Goal: Information Seeking & Learning: Learn about a topic

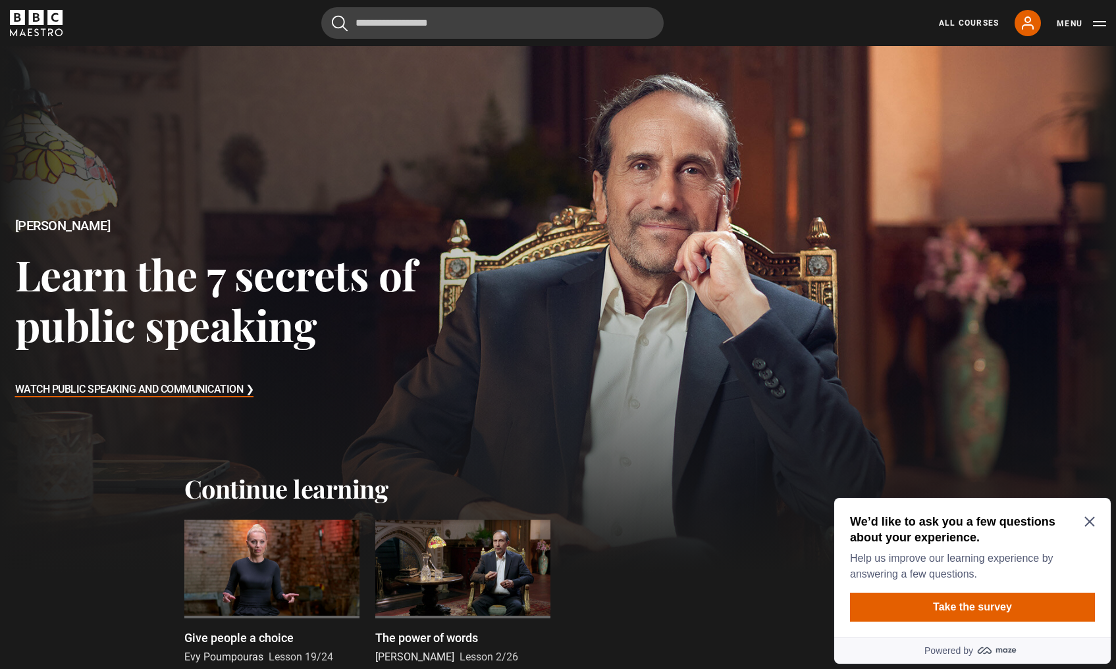
click at [1087, 516] on h2 "We’d like to ask you a few questions about your experience." at bounding box center [970, 530] width 240 height 32
click at [1086, 523] on icon "Close Maze Prompt" at bounding box center [1089, 522] width 11 height 11
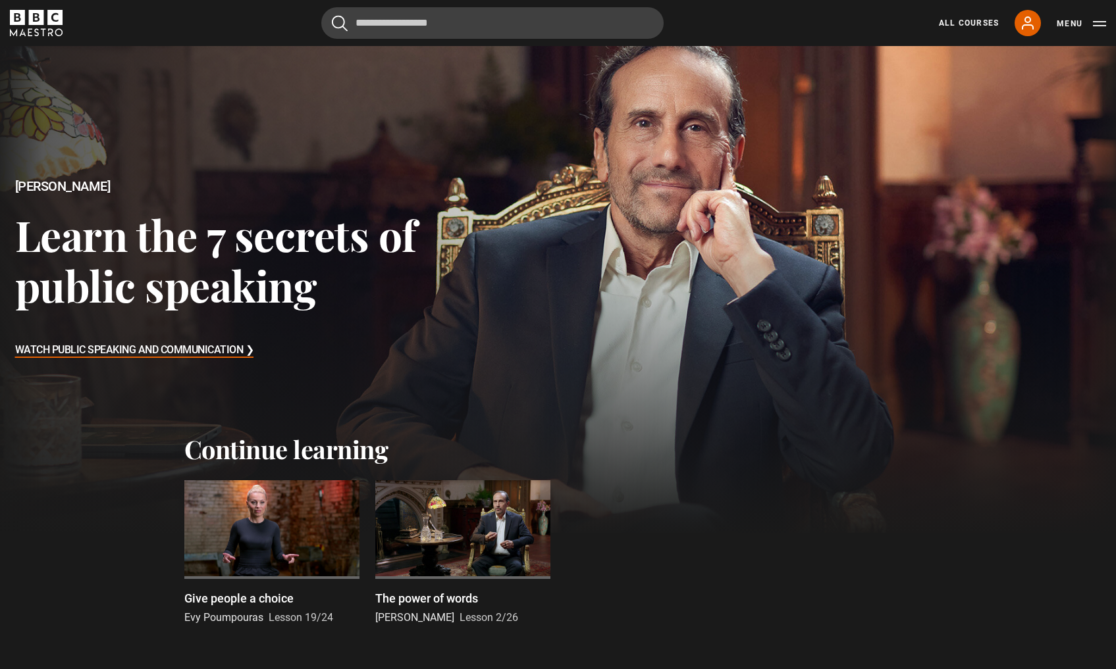
scroll to position [53, 0]
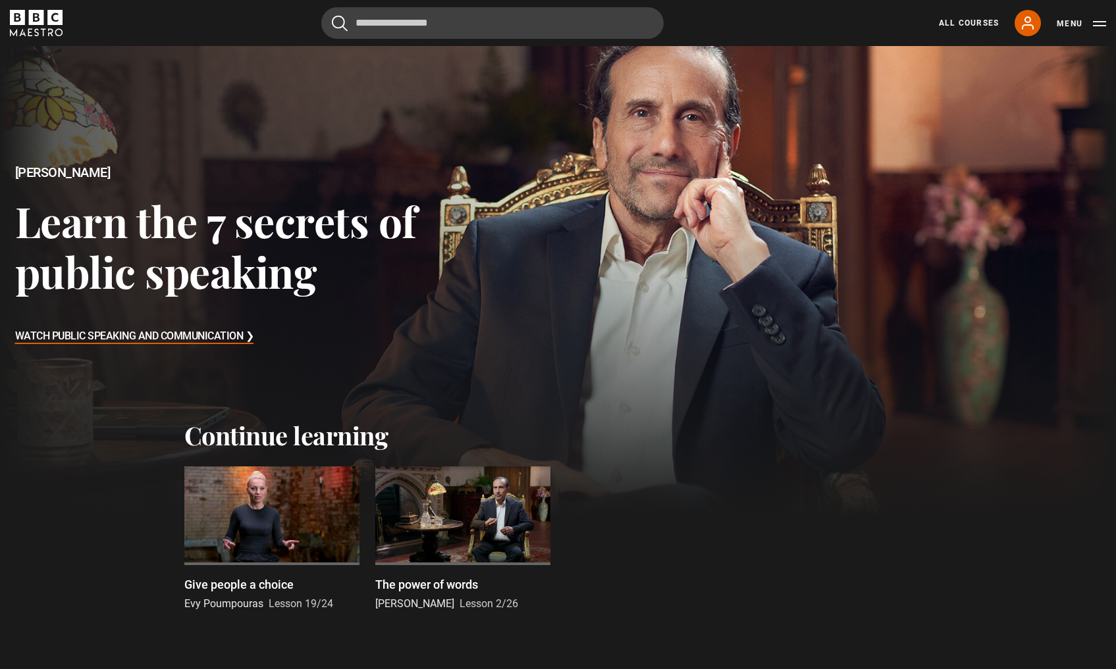
click at [246, 584] on p "Give people a choice" at bounding box center [238, 585] width 109 height 18
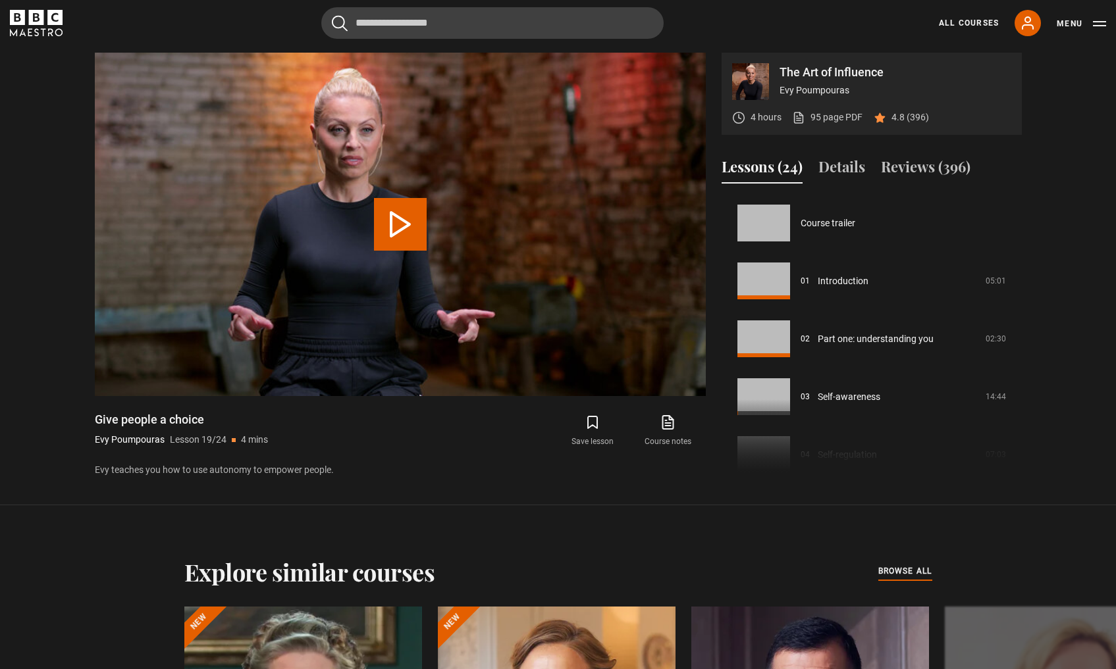
scroll to position [1042, 0]
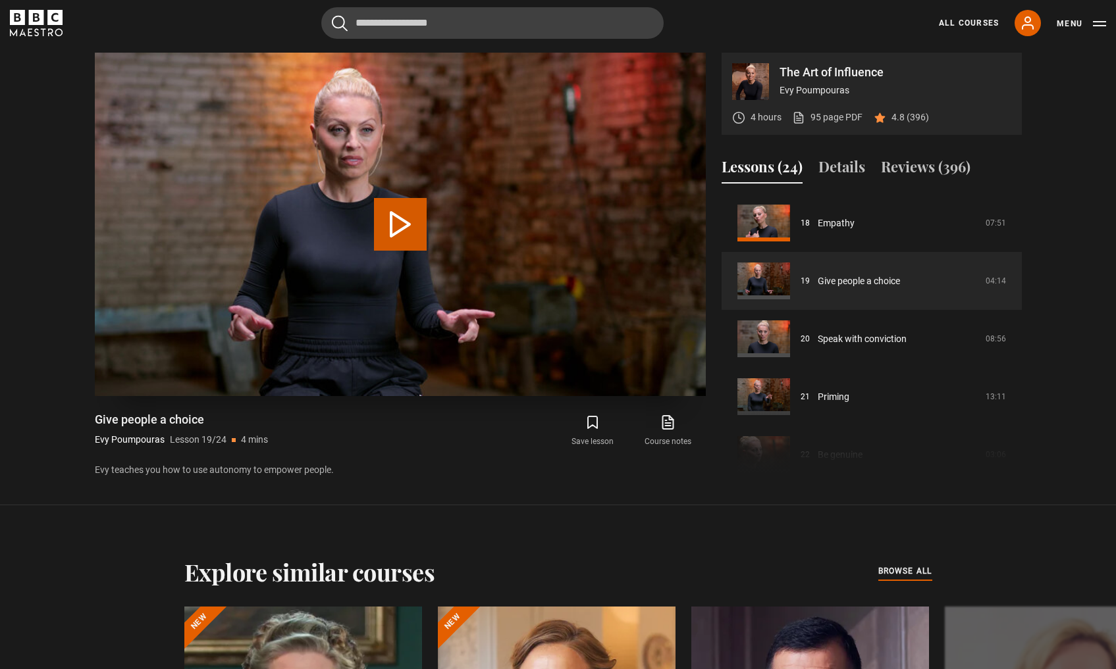
click at [453, 201] on video "Video Player" at bounding box center [400, 225] width 611 height 344
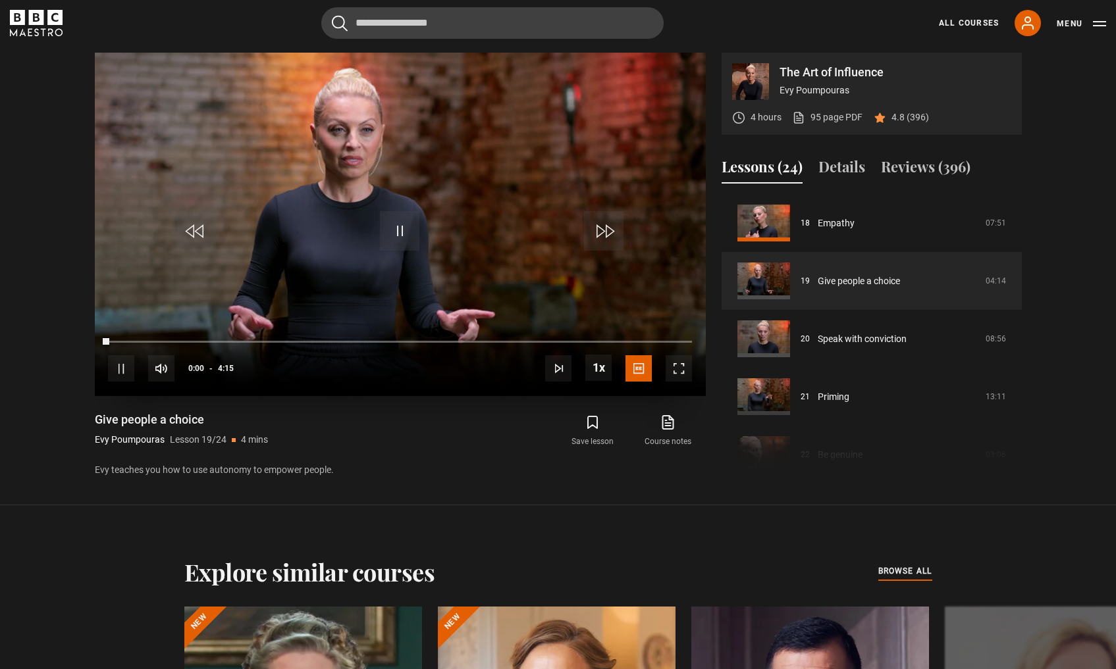
click at [677, 367] on span "Video Player" at bounding box center [678, 368] width 26 height 26
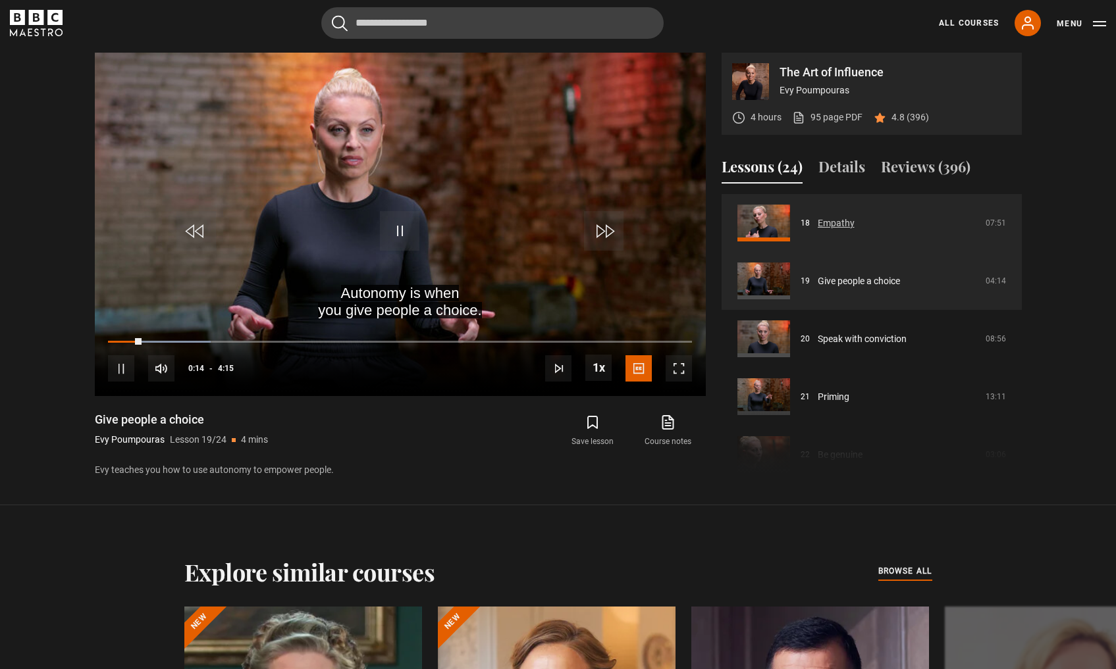
click at [817, 222] on link "Empathy" at bounding box center [835, 224] width 37 height 14
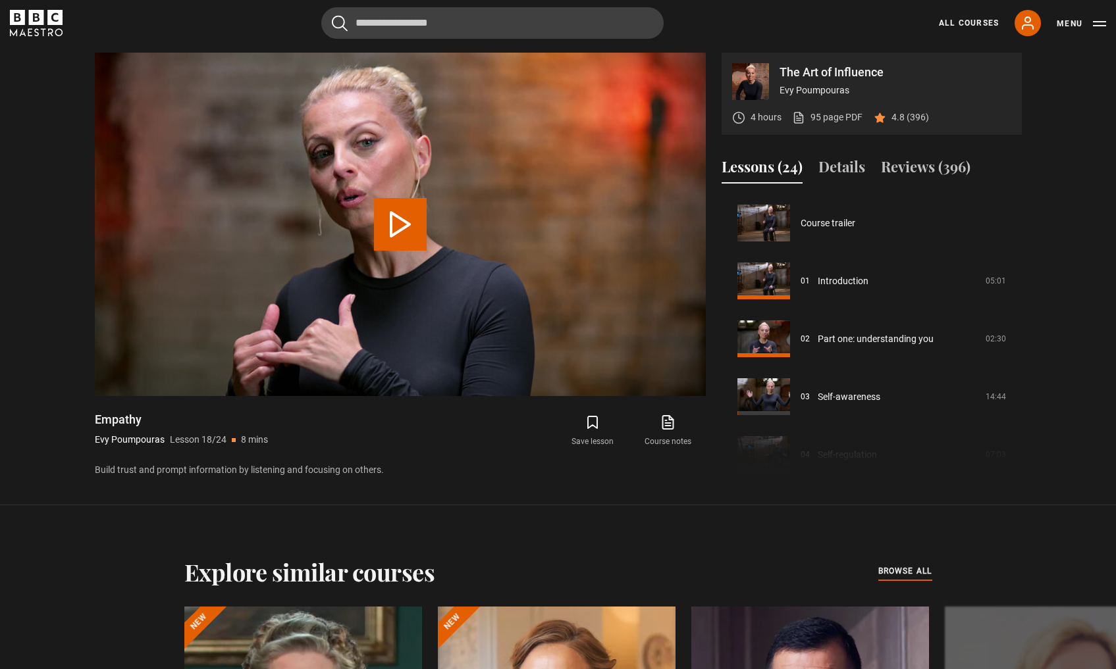
scroll to position [985, 0]
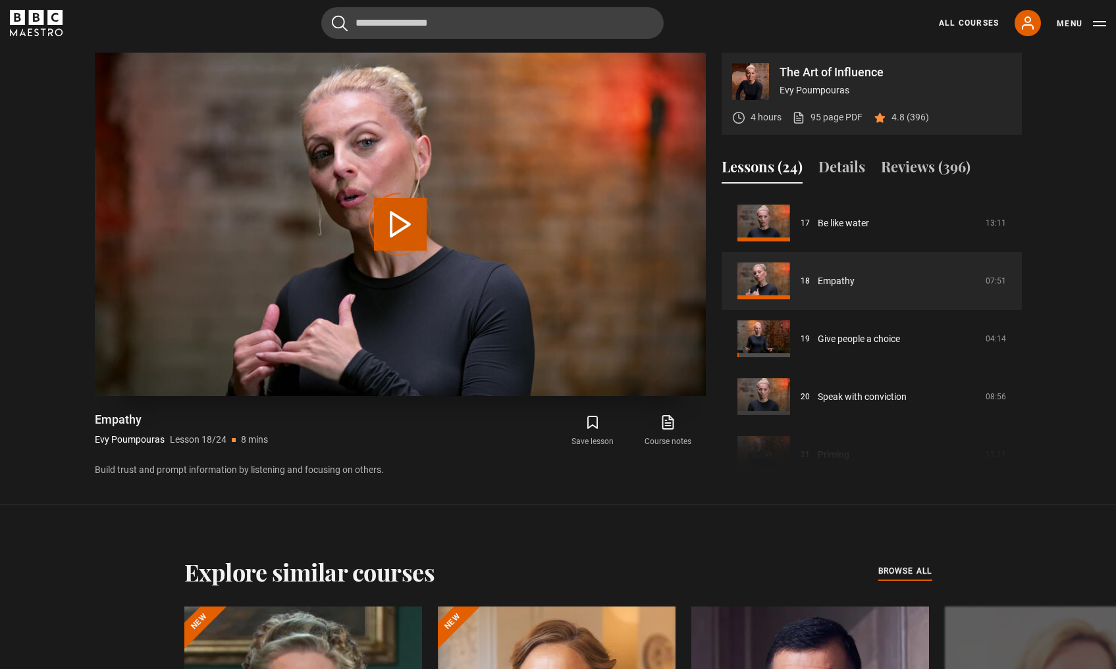
click at [382, 225] on div "Video Player is loading." at bounding box center [400, 225] width 66 height 66
click at [405, 218] on div "Video Player is loading." at bounding box center [400, 225] width 66 height 66
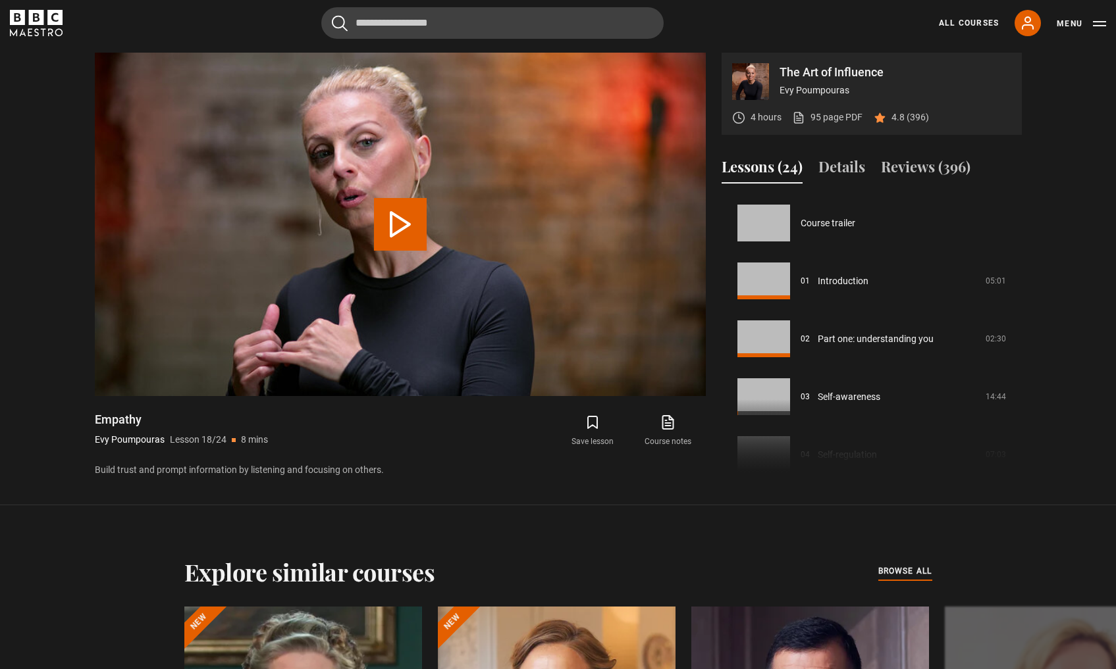
scroll to position [985, 0]
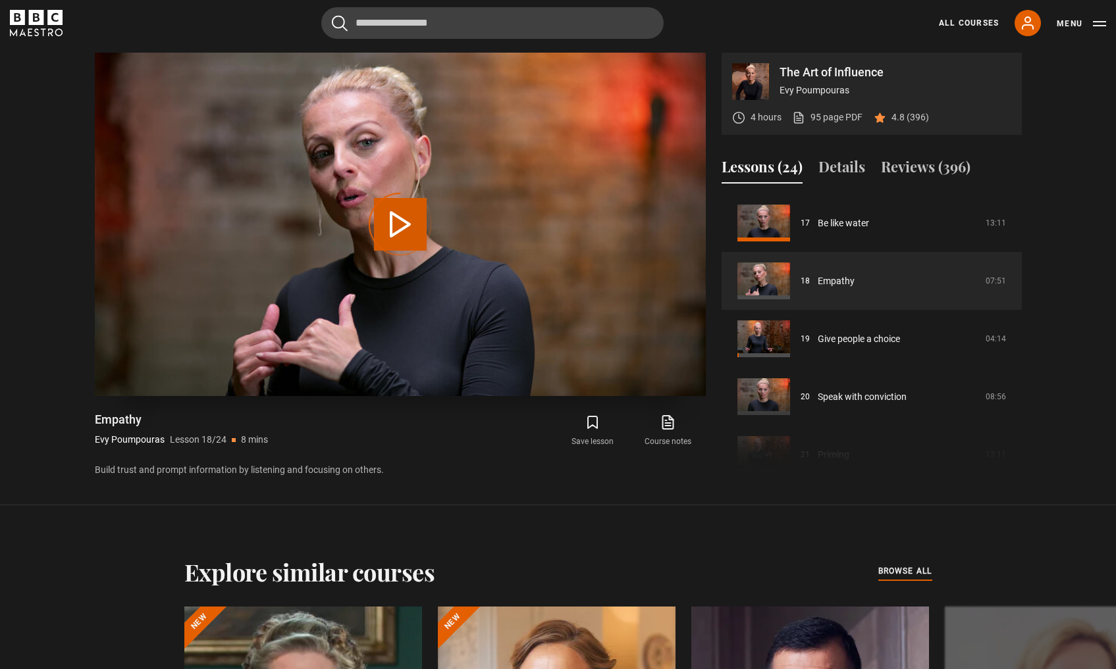
click at [394, 227] on div "Video Player is loading." at bounding box center [400, 225] width 66 height 66
click at [656, 349] on video "Video Player" at bounding box center [400, 225] width 611 height 344
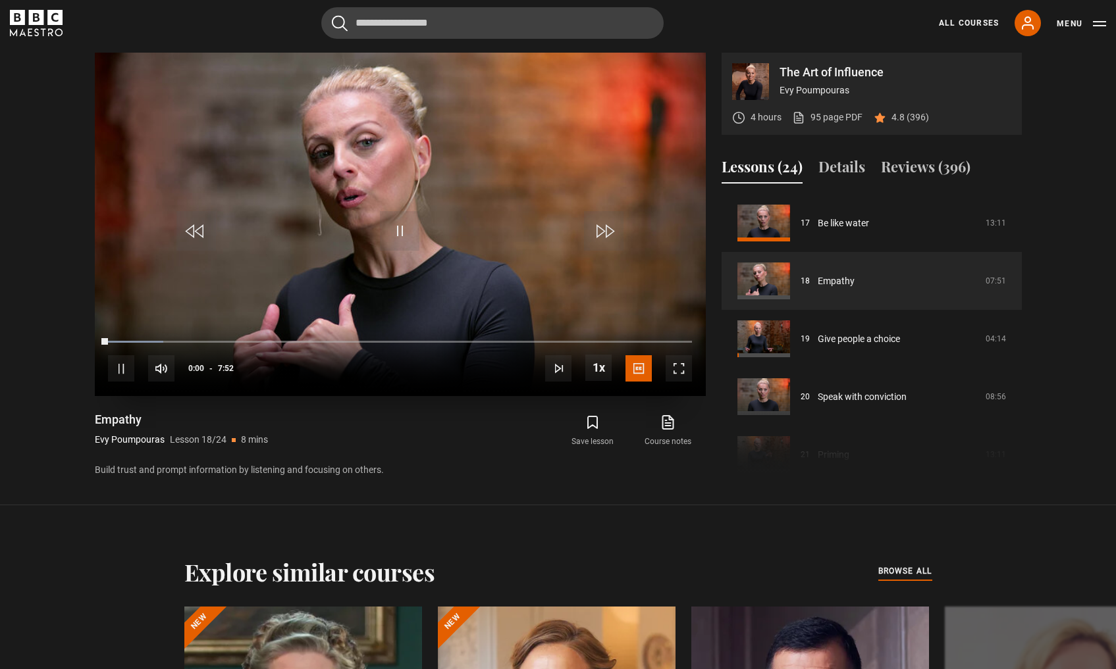
click at [680, 373] on span "Video Player" at bounding box center [678, 368] width 26 height 26
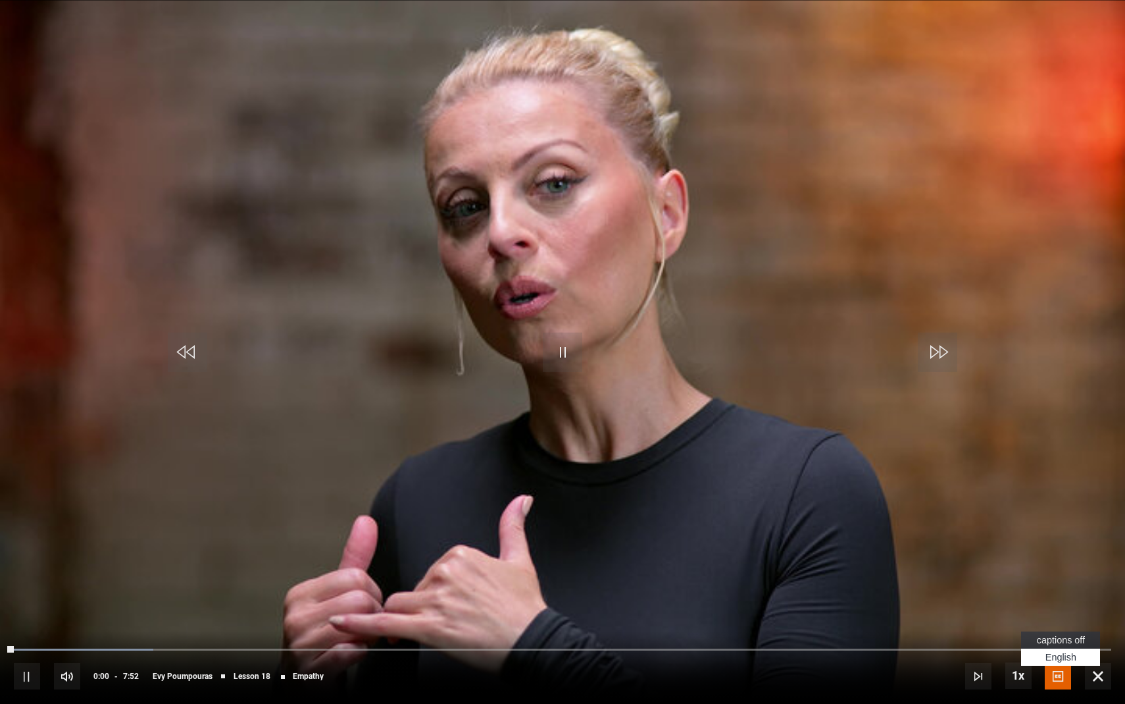
click at [1064, 659] on span "English Captions" at bounding box center [1061, 657] width 31 height 11
click at [1060, 641] on span "captions off" at bounding box center [1061, 639] width 48 height 11
click at [1060, 653] on span "English Captions" at bounding box center [1061, 657] width 31 height 11
click at [1100, 669] on span "Video Player" at bounding box center [1098, 676] width 26 height 26
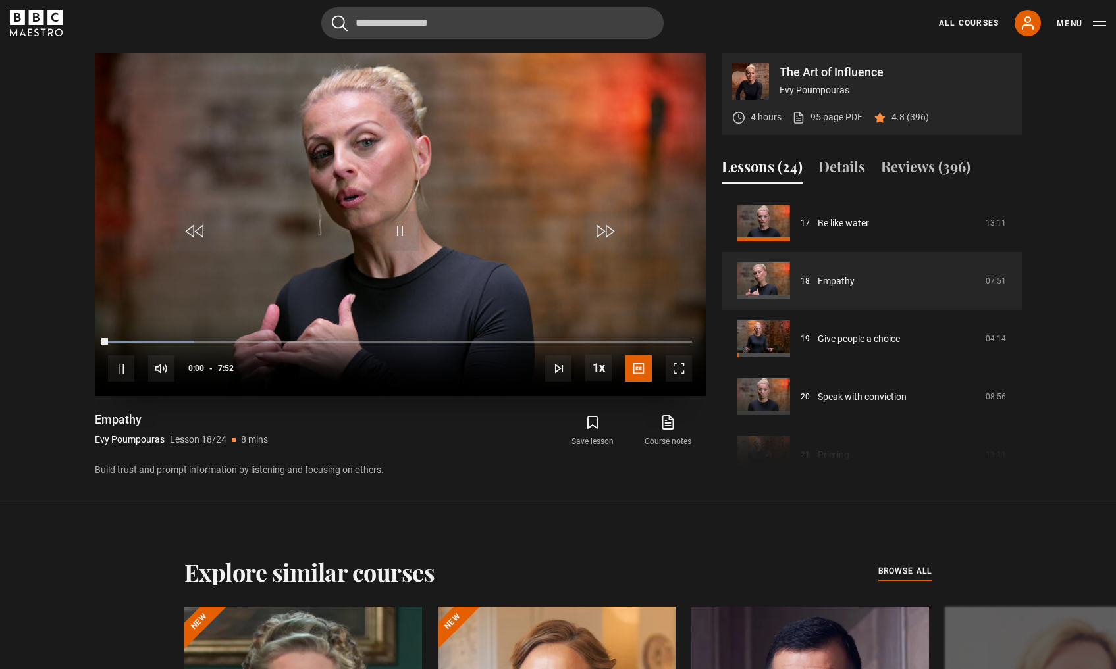
click at [681, 370] on span "Video Player" at bounding box center [678, 368] width 26 height 26
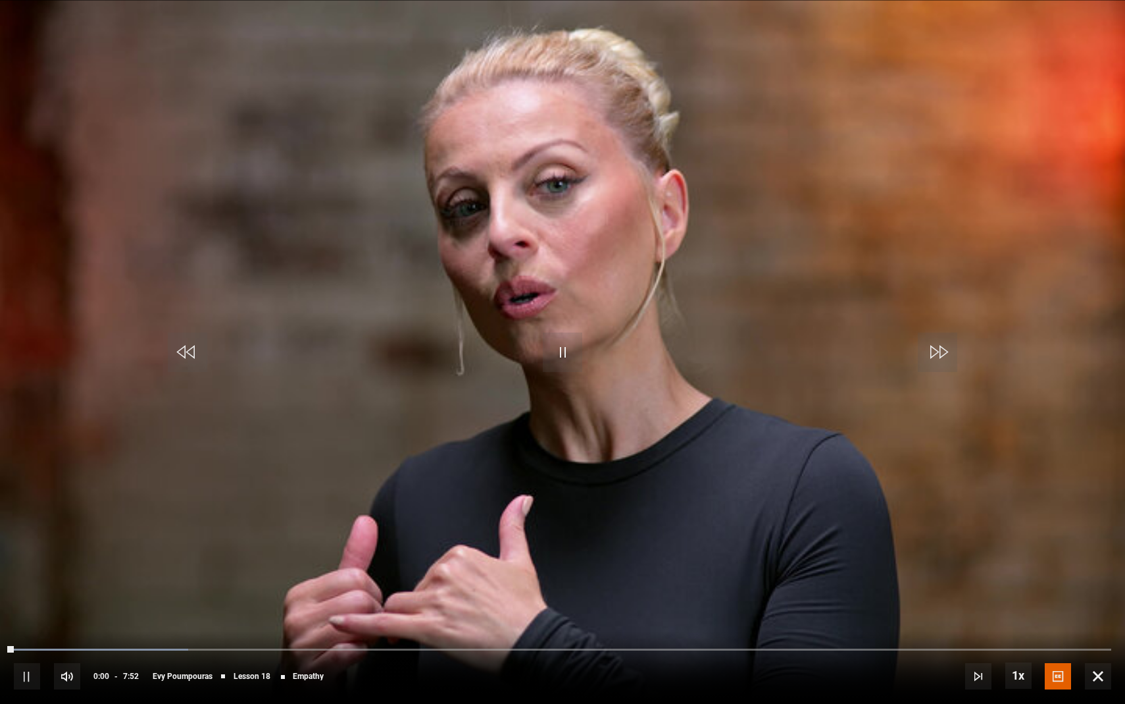
click at [564, 350] on span "Video Player" at bounding box center [562, 351] width 39 height 39
click at [1058, 640] on span "captions off" at bounding box center [1061, 639] width 48 height 11
click at [1064, 669] on span "Video Player" at bounding box center [1058, 676] width 26 height 26
click at [1064, 651] on li "English Captions" at bounding box center [1060, 656] width 79 height 17
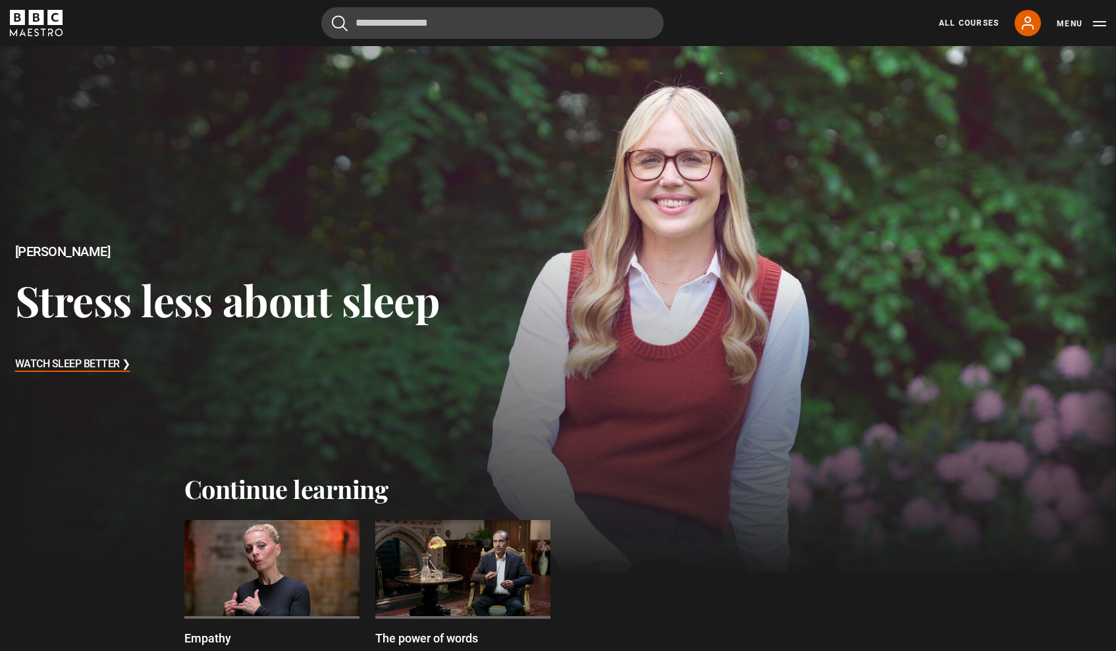
click at [89, 365] on h3 "Watch Sleep Better ❯" at bounding box center [72, 365] width 115 height 20
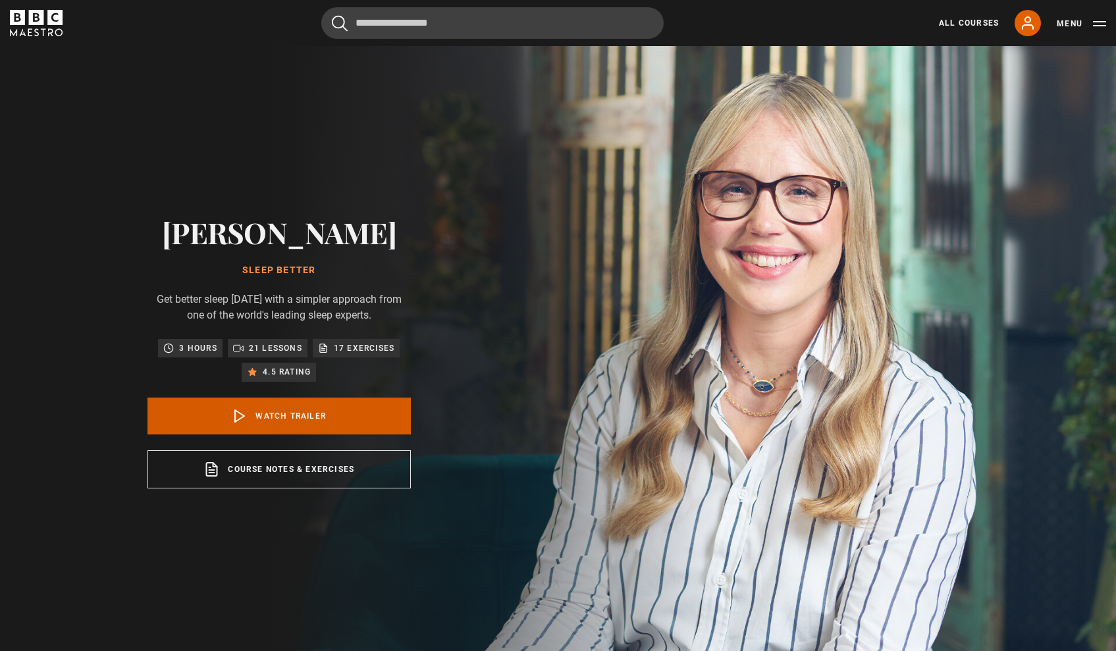
click at [276, 434] on link "Watch Trailer" at bounding box center [278, 416] width 263 height 37
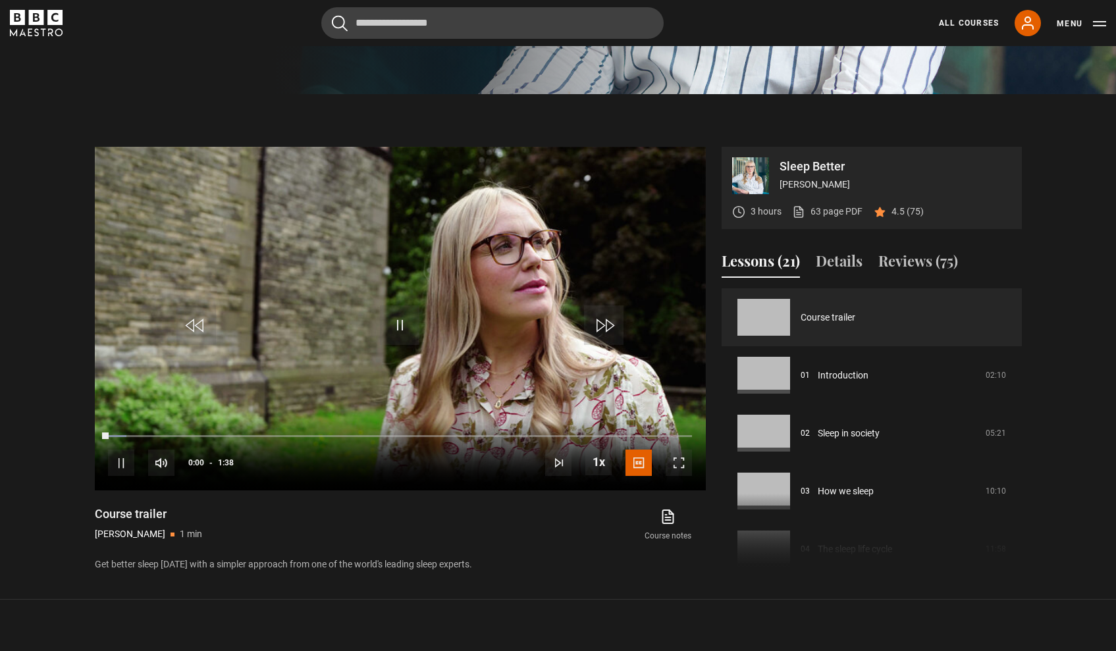
scroll to position [657, 0]
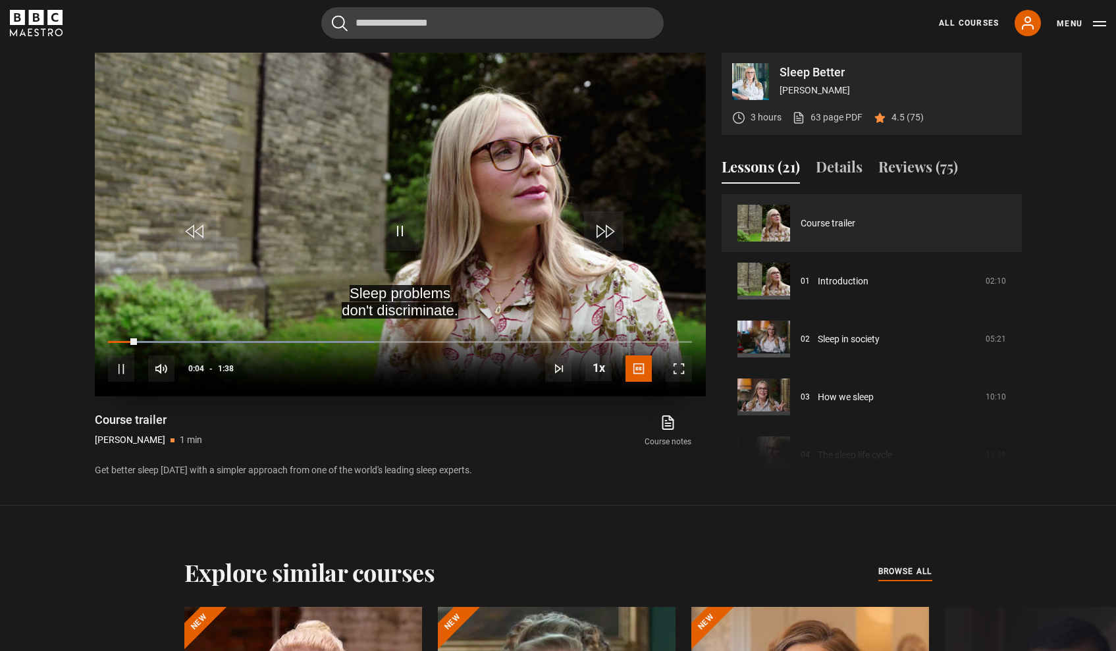
click at [682, 374] on span "Video Player" at bounding box center [678, 368] width 26 height 26
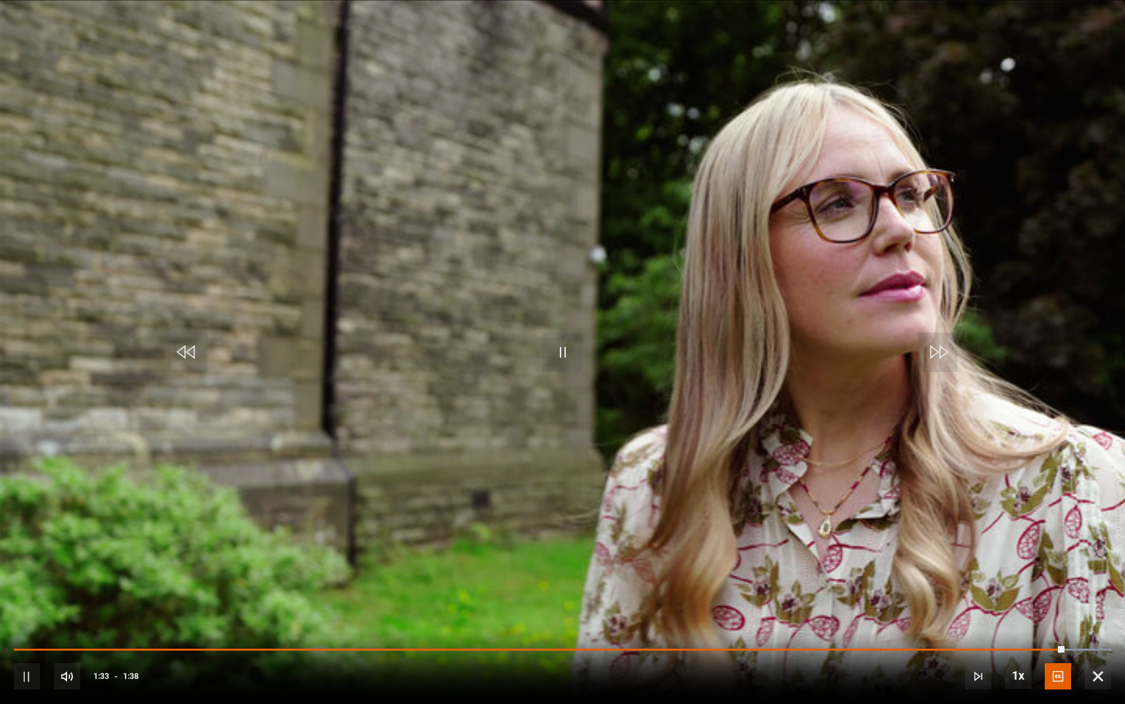
click at [1104, 650] on span "Video Player" at bounding box center [1098, 676] width 26 height 26
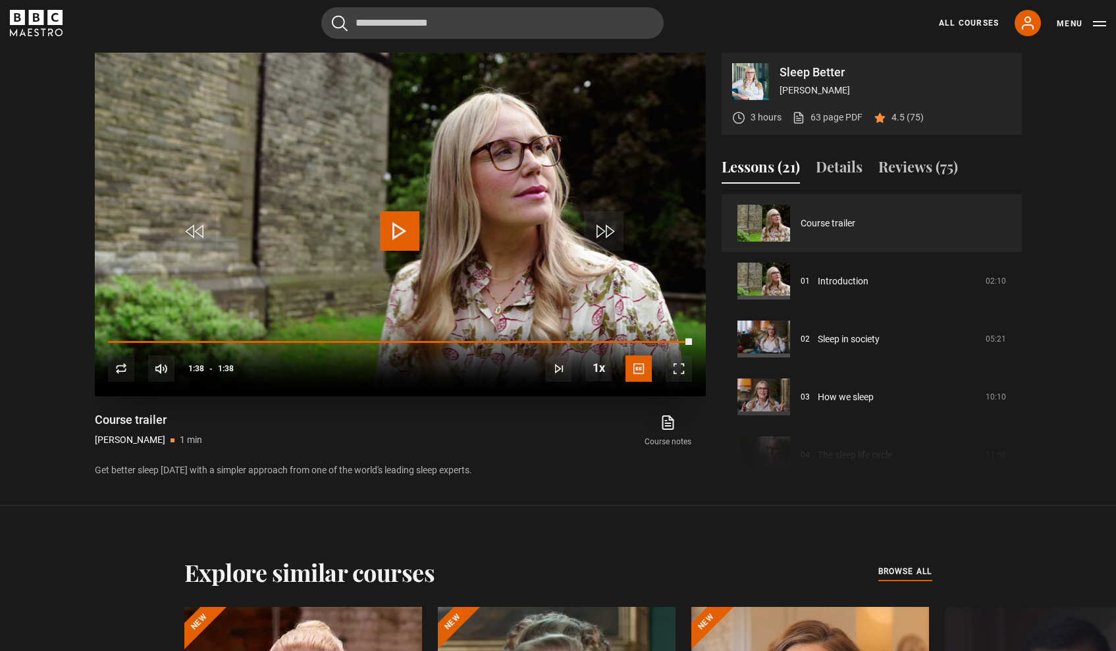
click at [388, 230] on span "Video Player" at bounding box center [399, 230] width 39 height 39
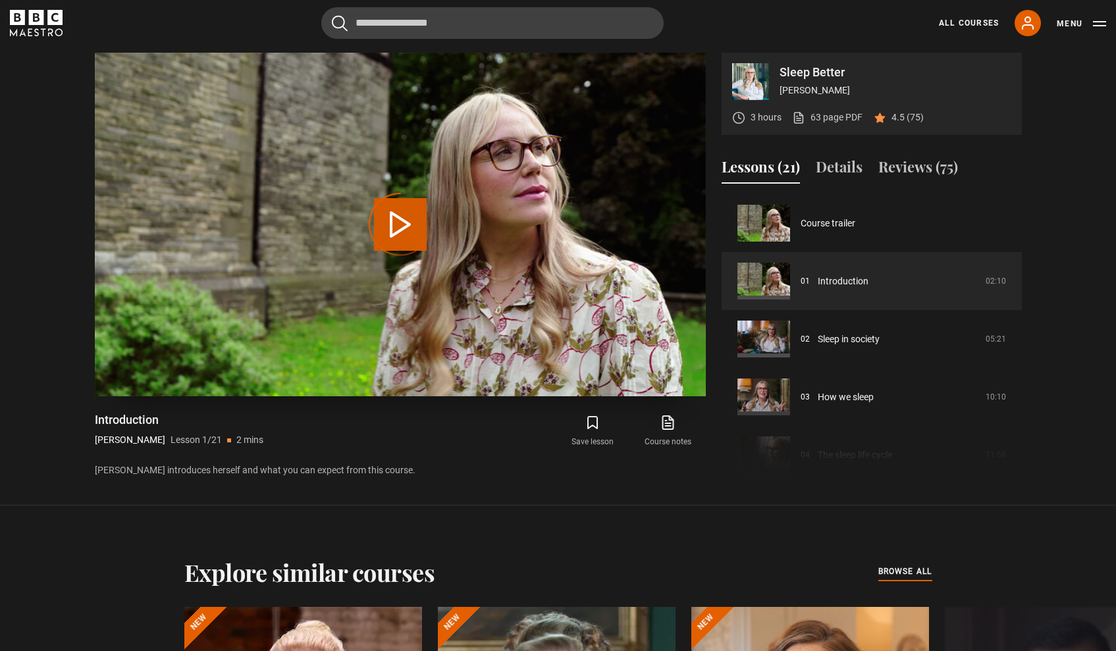
click at [424, 223] on div "Video Player is loading." at bounding box center [400, 225] width 66 height 66
click at [833, 126] on div "3 hours 63 page PDF (opens in new tab) 4.5 (75)" at bounding box center [828, 117] width 192 height 35
click at [833, 119] on link "63 page PDF (opens in new tab)" at bounding box center [827, 118] width 70 height 14
click at [398, 234] on div "Video Player is loading." at bounding box center [400, 225] width 66 height 66
click at [592, 419] on icon "submit" at bounding box center [592, 423] width 16 height 16
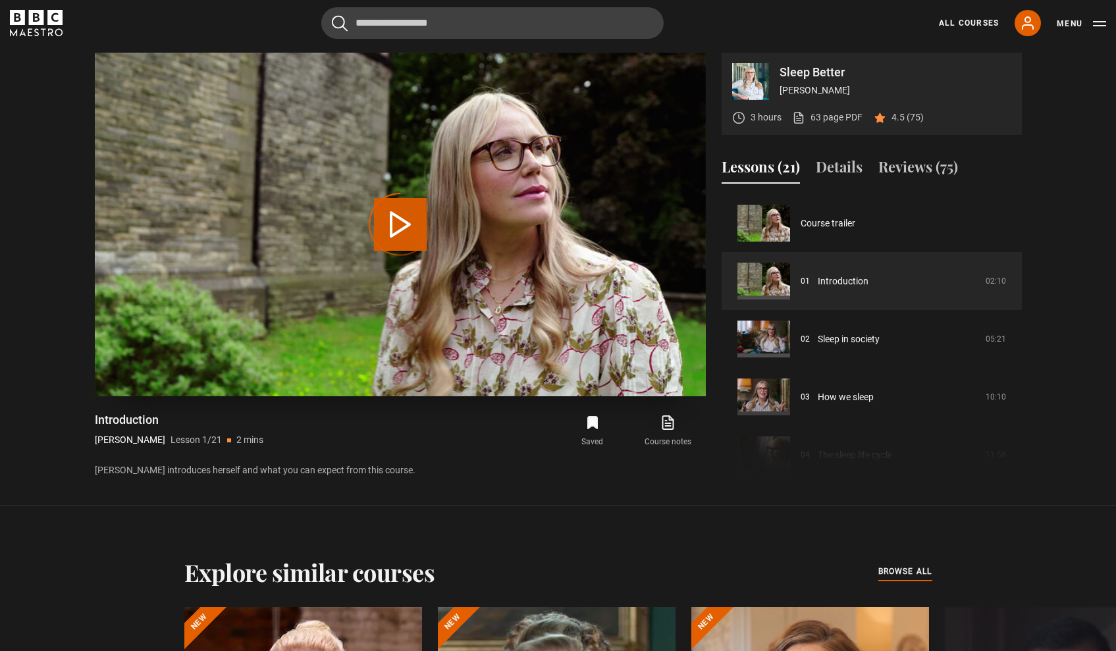
click at [410, 232] on div "Video Player is loading." at bounding box center [400, 225] width 66 height 66
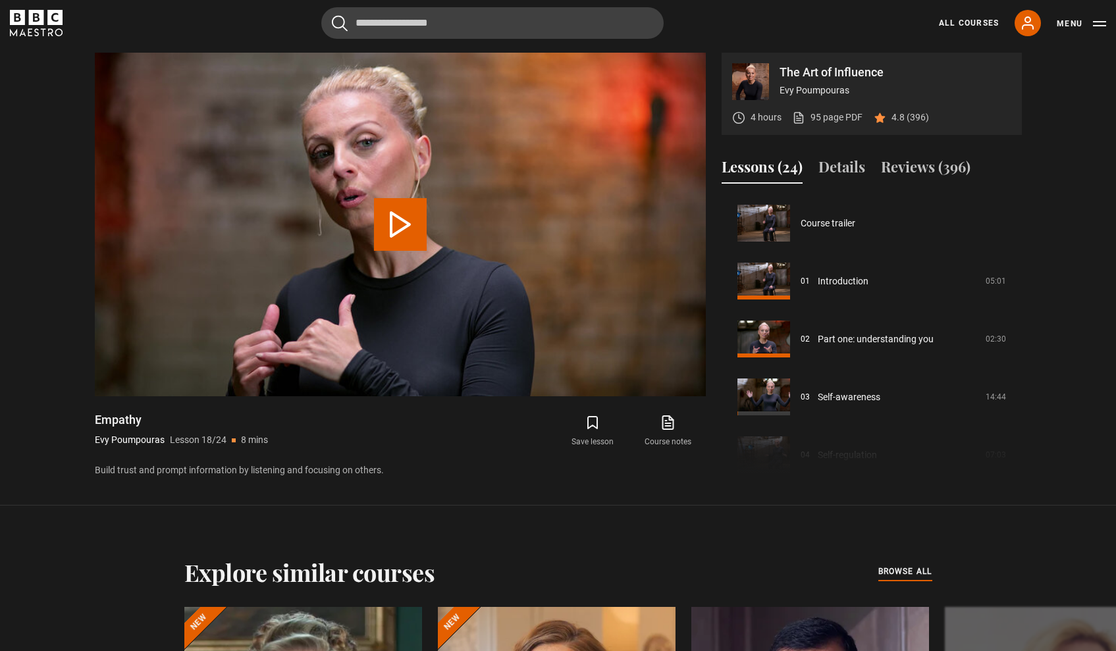
scroll to position [985, 0]
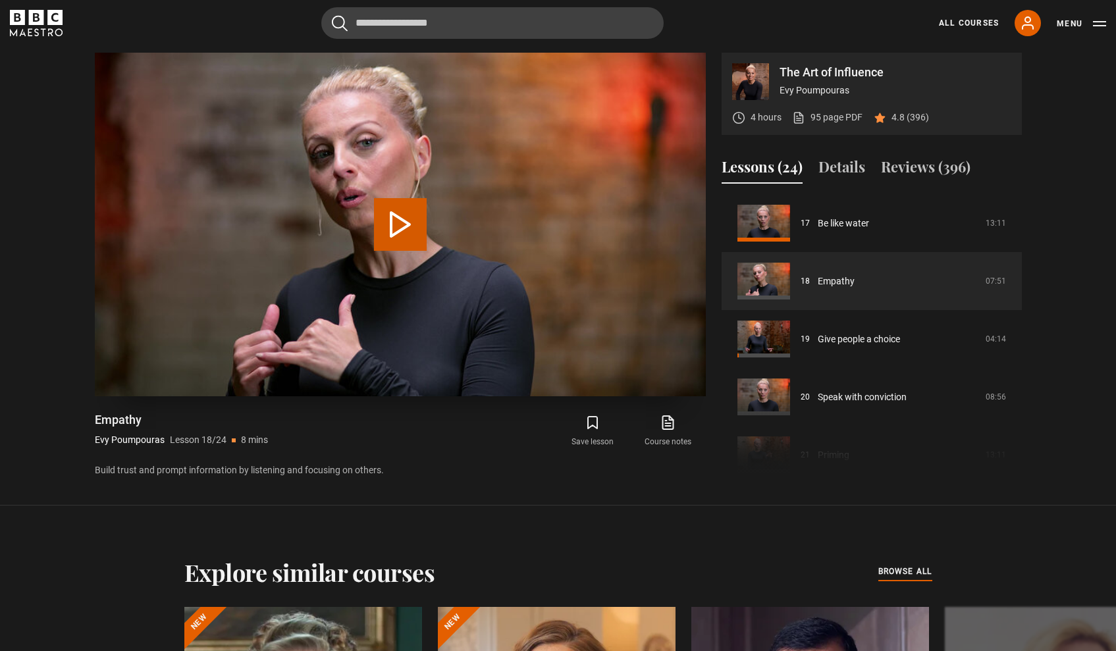
click at [399, 228] on button "Play Lesson Empathy" at bounding box center [400, 224] width 53 height 53
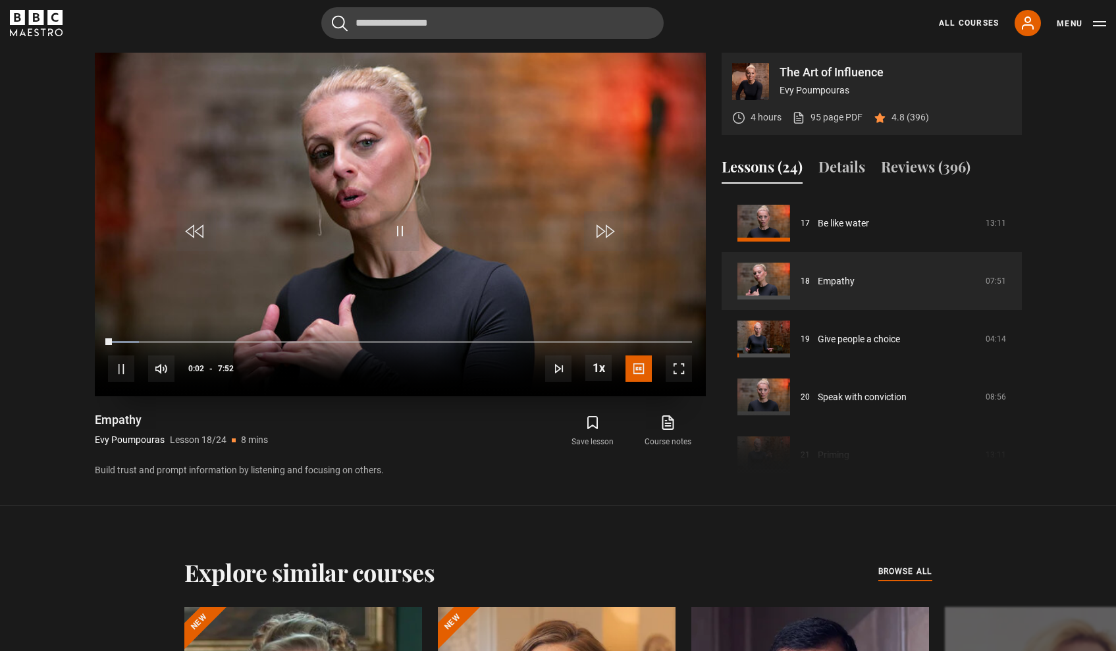
click at [679, 367] on span "Video Player" at bounding box center [678, 368] width 26 height 26
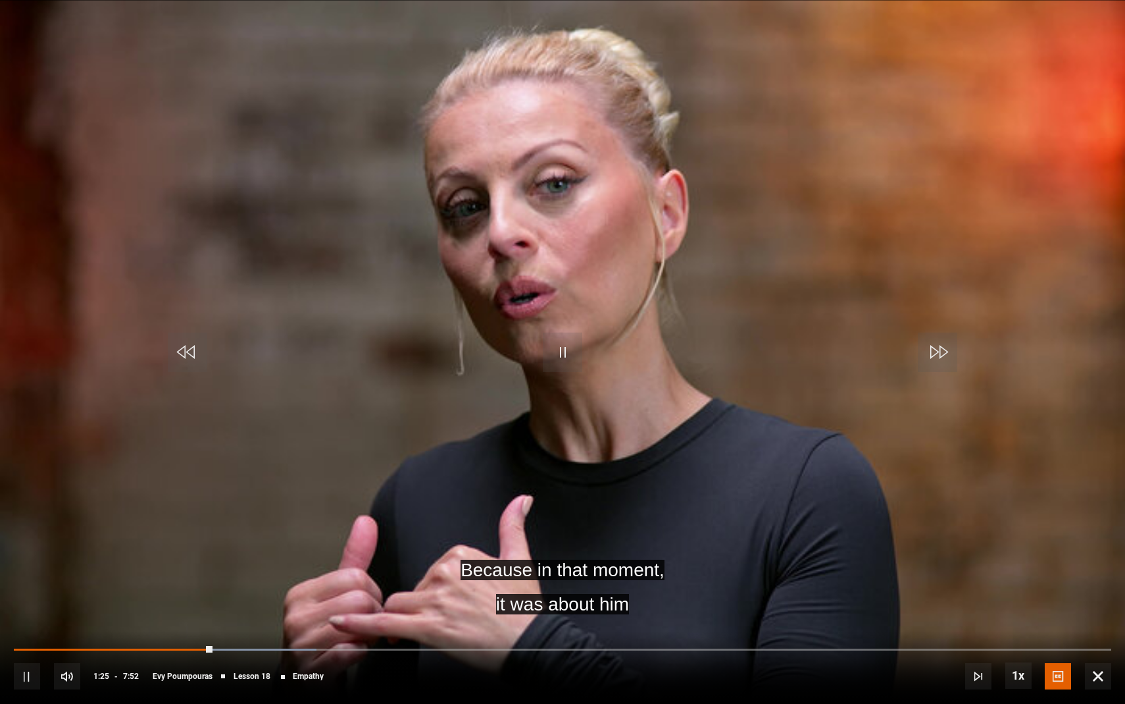
click at [188, 647] on div "10s Skip Back 10 seconds Pause 10s Skip Forward 10 seconds Loaded : 27.57% 4:15…" at bounding box center [562, 666] width 1125 height 73
click at [188, 650] on div "10s Skip Back 10 seconds Pause 10s Skip Forward 10 seconds Loaded : 29.13% 1:14…" at bounding box center [562, 666] width 1125 height 73
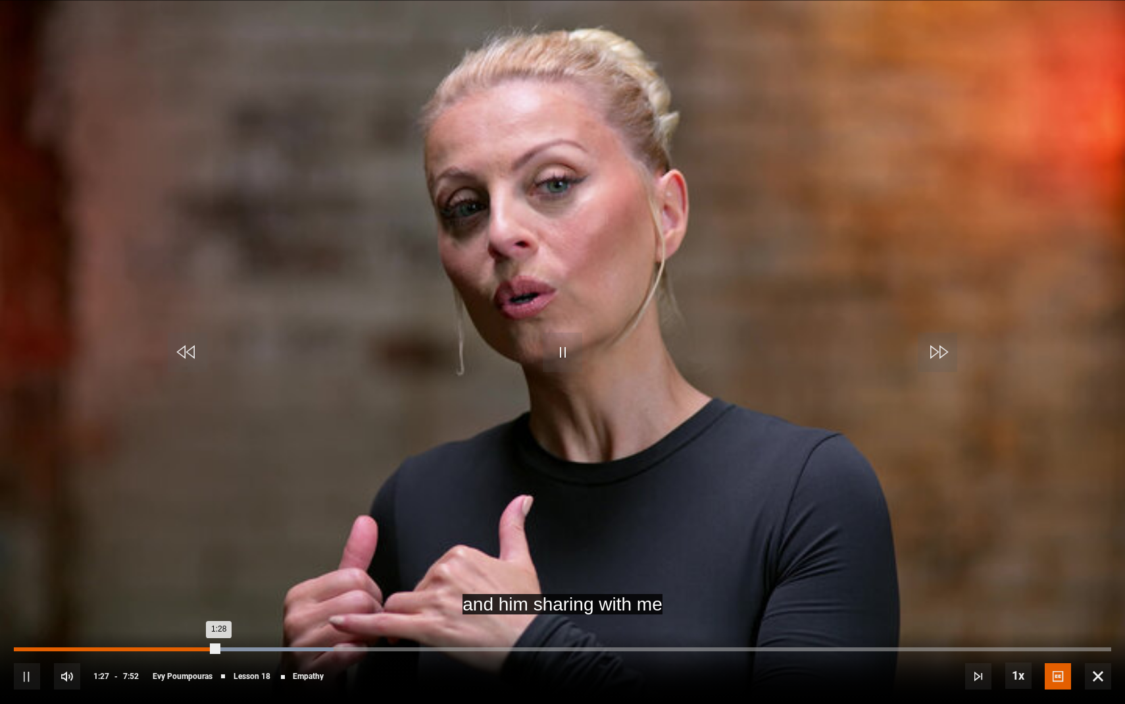
click at [186, 649] on div "1:14" at bounding box center [187, 649] width 2 height 4
click at [159, 647] on div "1:02" at bounding box center [160, 649] width 2 height 4
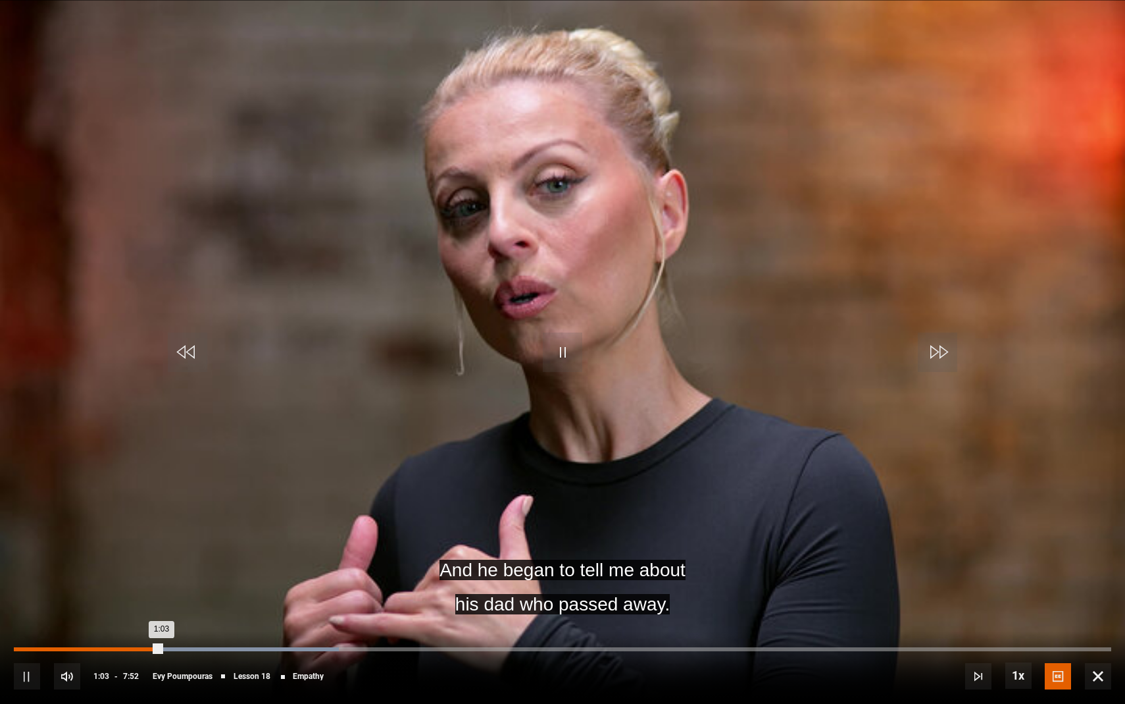
click at [139, 649] on div "0:53" at bounding box center [140, 649] width 2 height 4
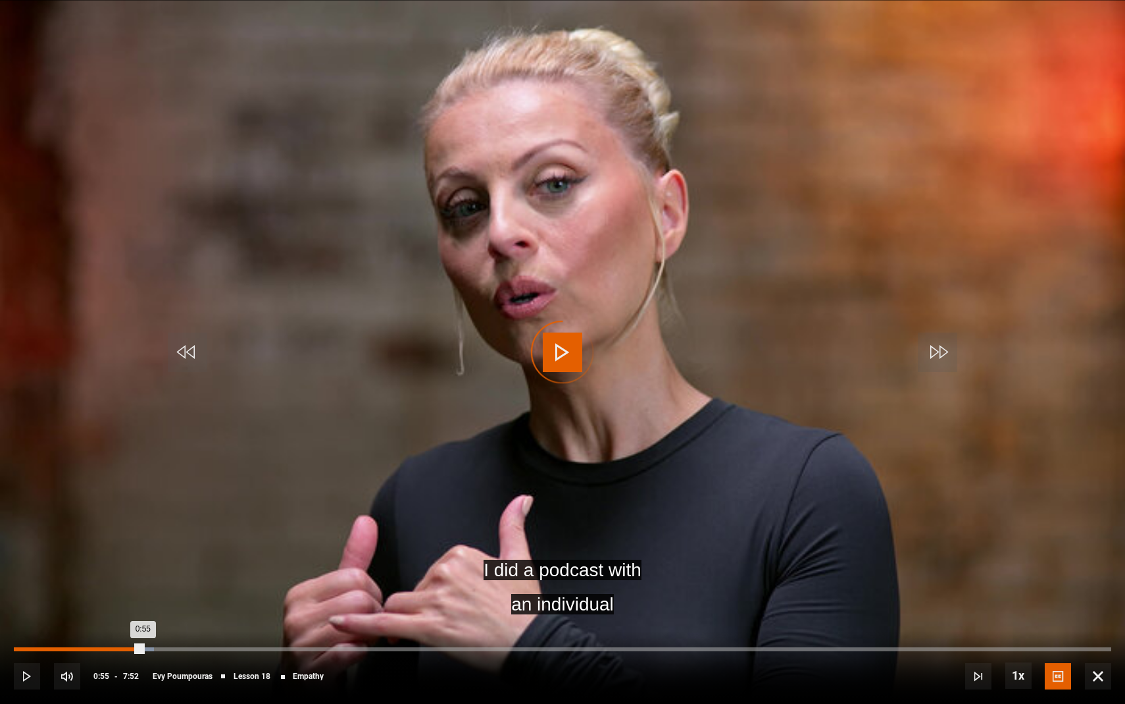
click at [101, 648] on div "Loaded : 12.78% 0:37 0:55" at bounding box center [563, 649] width 1098 height 4
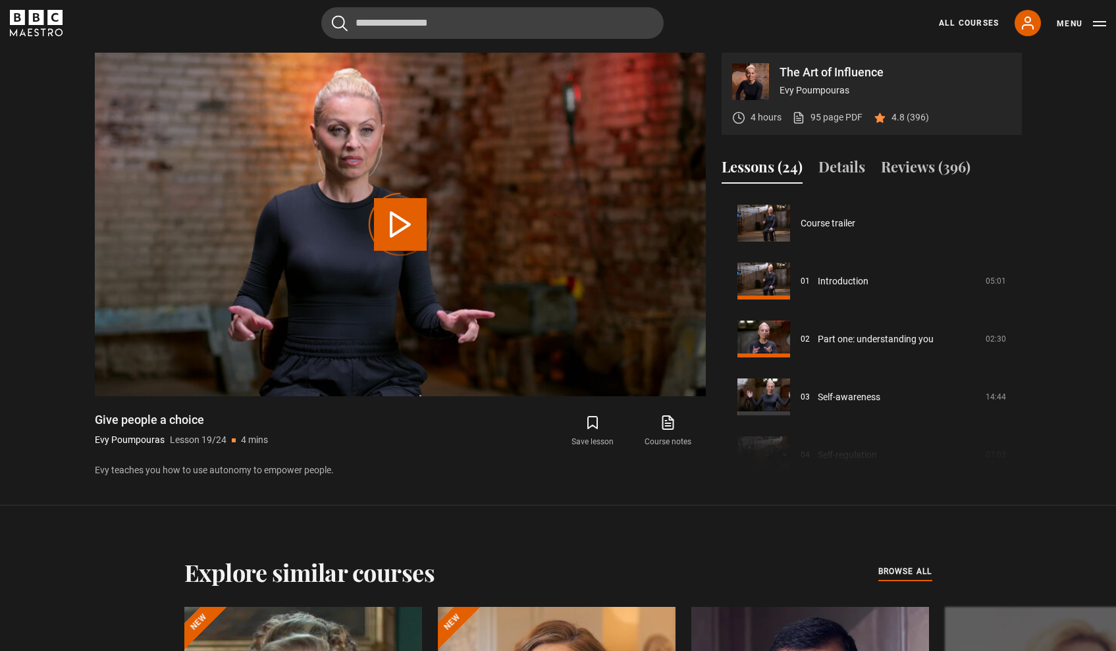
scroll to position [1042, 0]
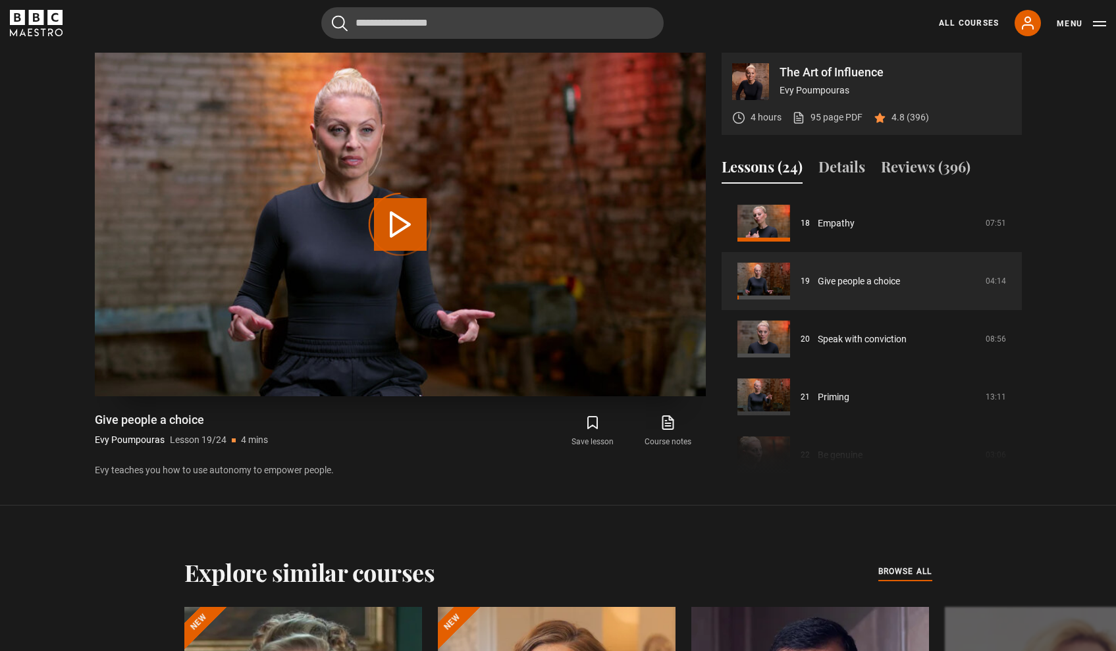
drag, startPoint x: 0, startPoint y: 0, endPoint x: 398, endPoint y: 226, distance: 457.7
click at [398, 226] on div "Video Player is loading." at bounding box center [400, 225] width 66 height 66
click at [404, 220] on div "Video Player is loading." at bounding box center [400, 225] width 66 height 66
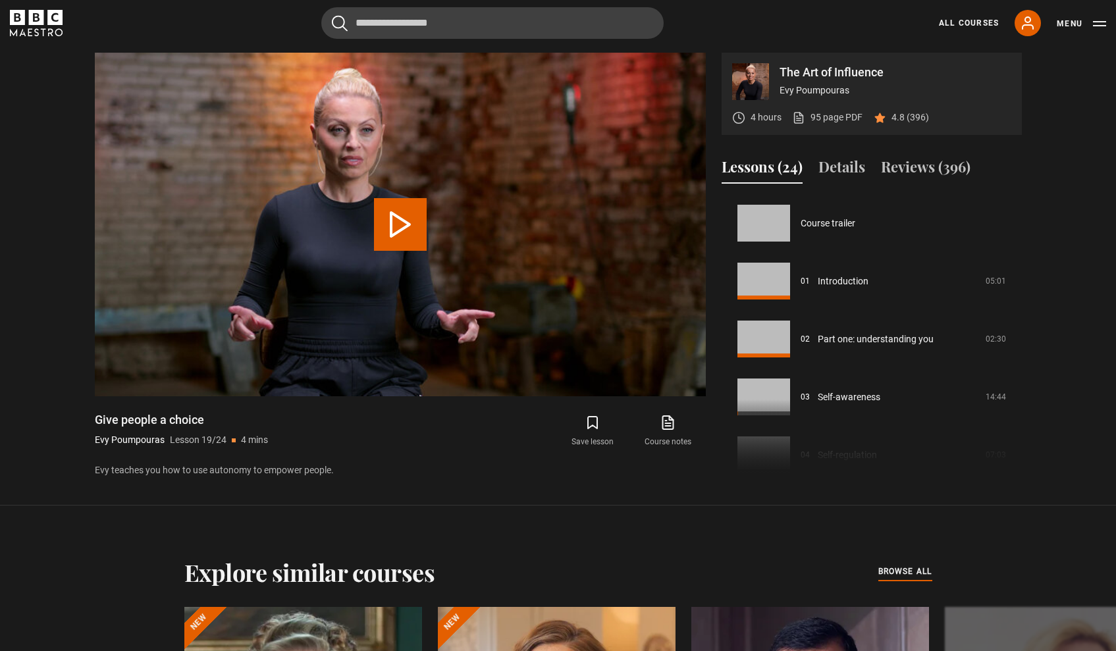
scroll to position [1042, 0]
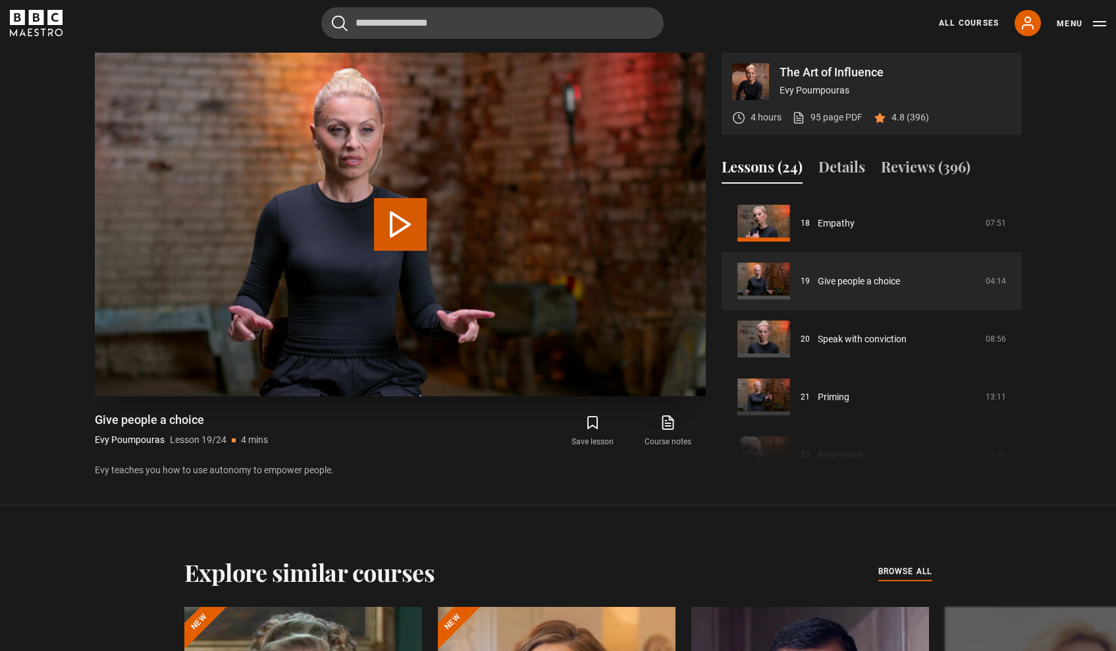
click at [390, 232] on button "Play Lesson Give people a choice" at bounding box center [400, 224] width 53 height 53
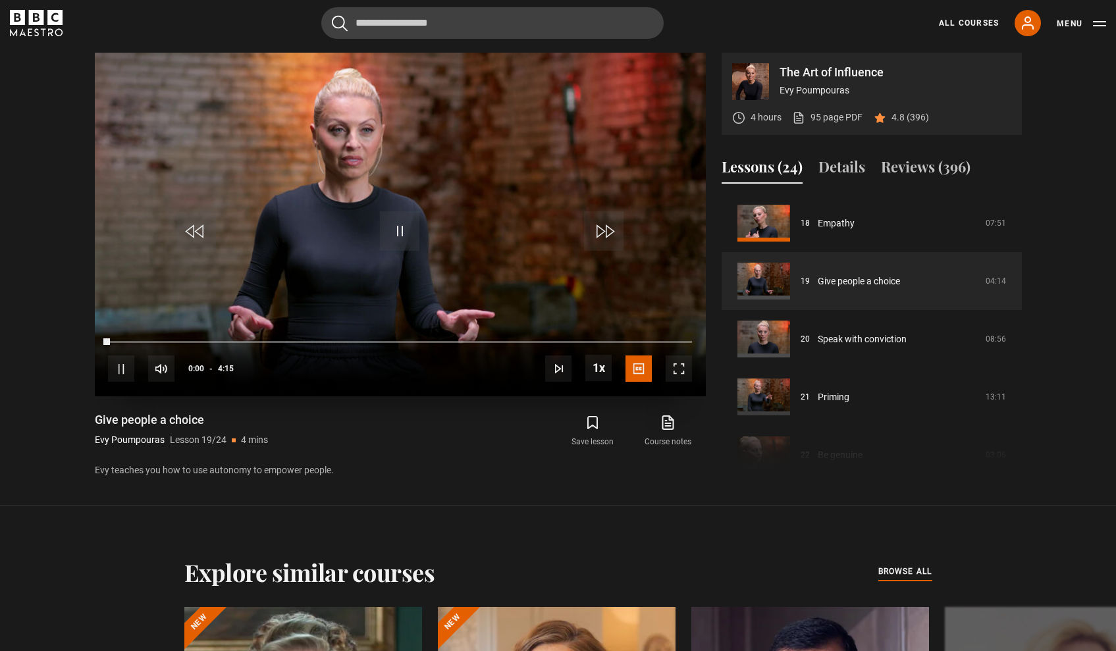
click at [684, 373] on span "Video Player" at bounding box center [678, 368] width 26 height 26
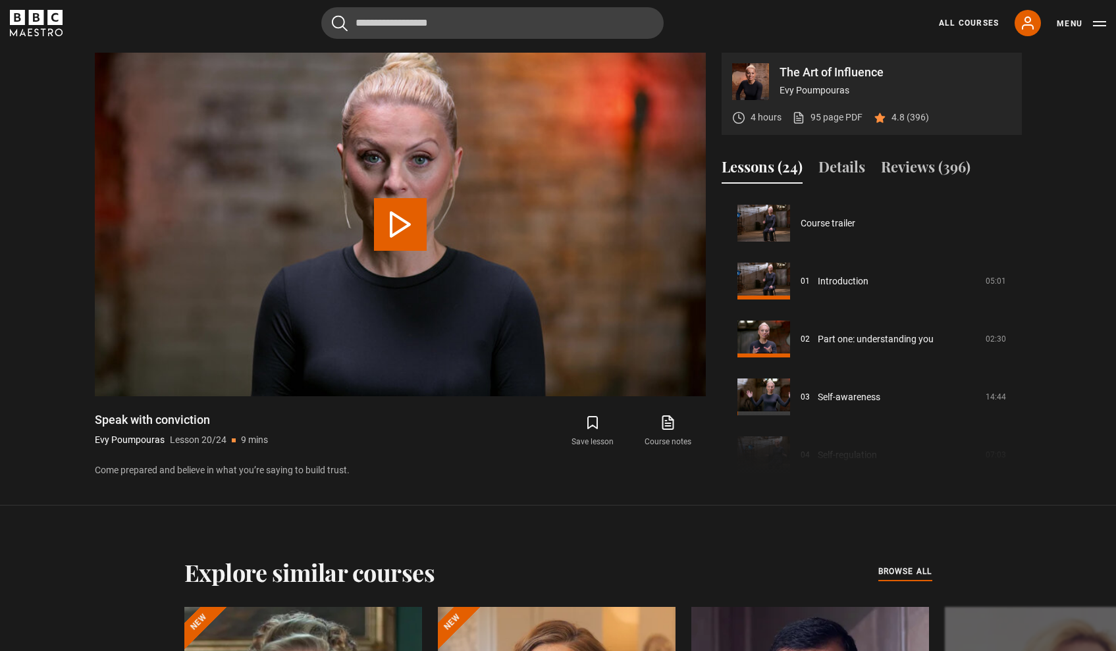
scroll to position [1100, 0]
